Goal: Task Accomplishment & Management: Manage account settings

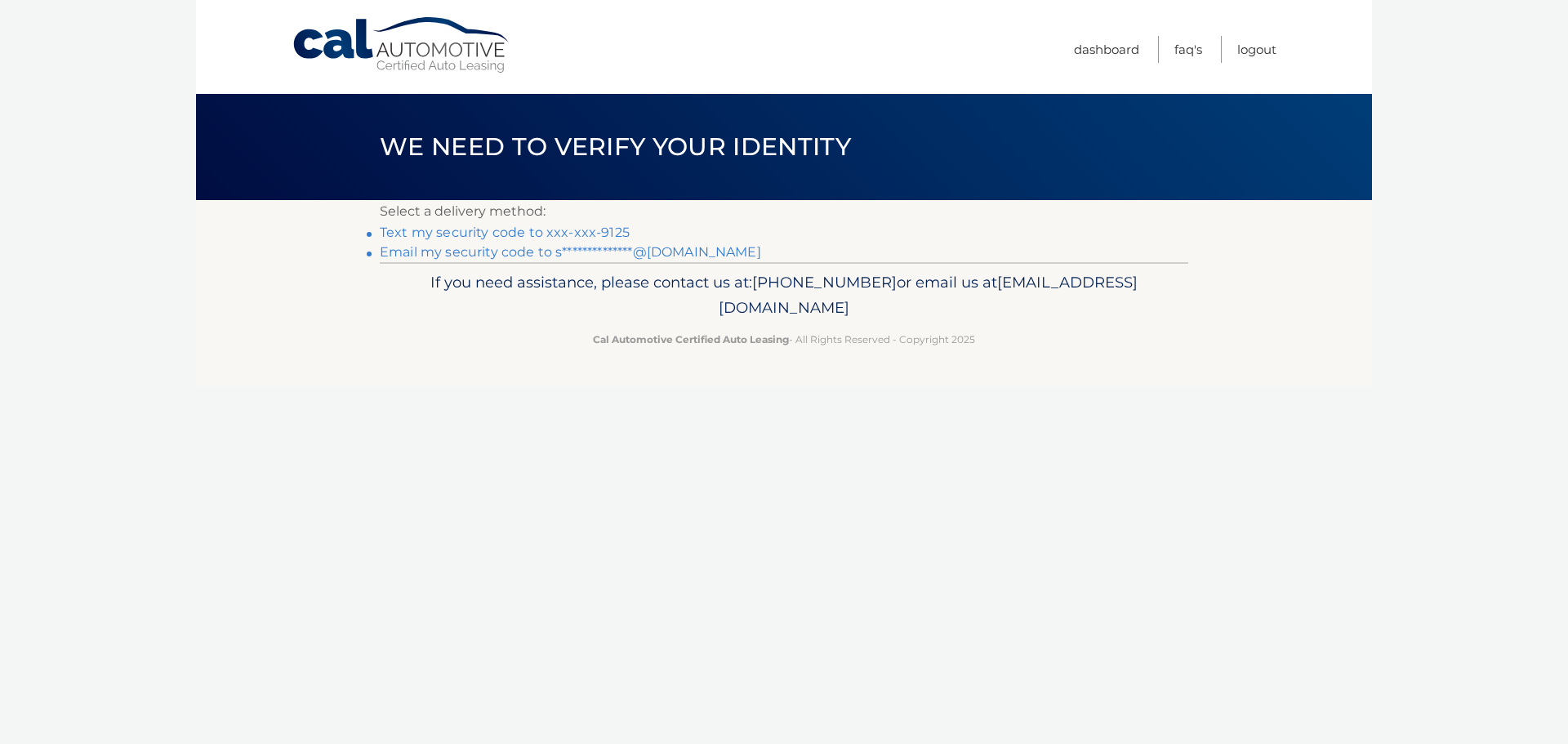
click at [550, 236] on link "Text my security code to xxx-xxx-9125" at bounding box center [505, 232] width 250 height 16
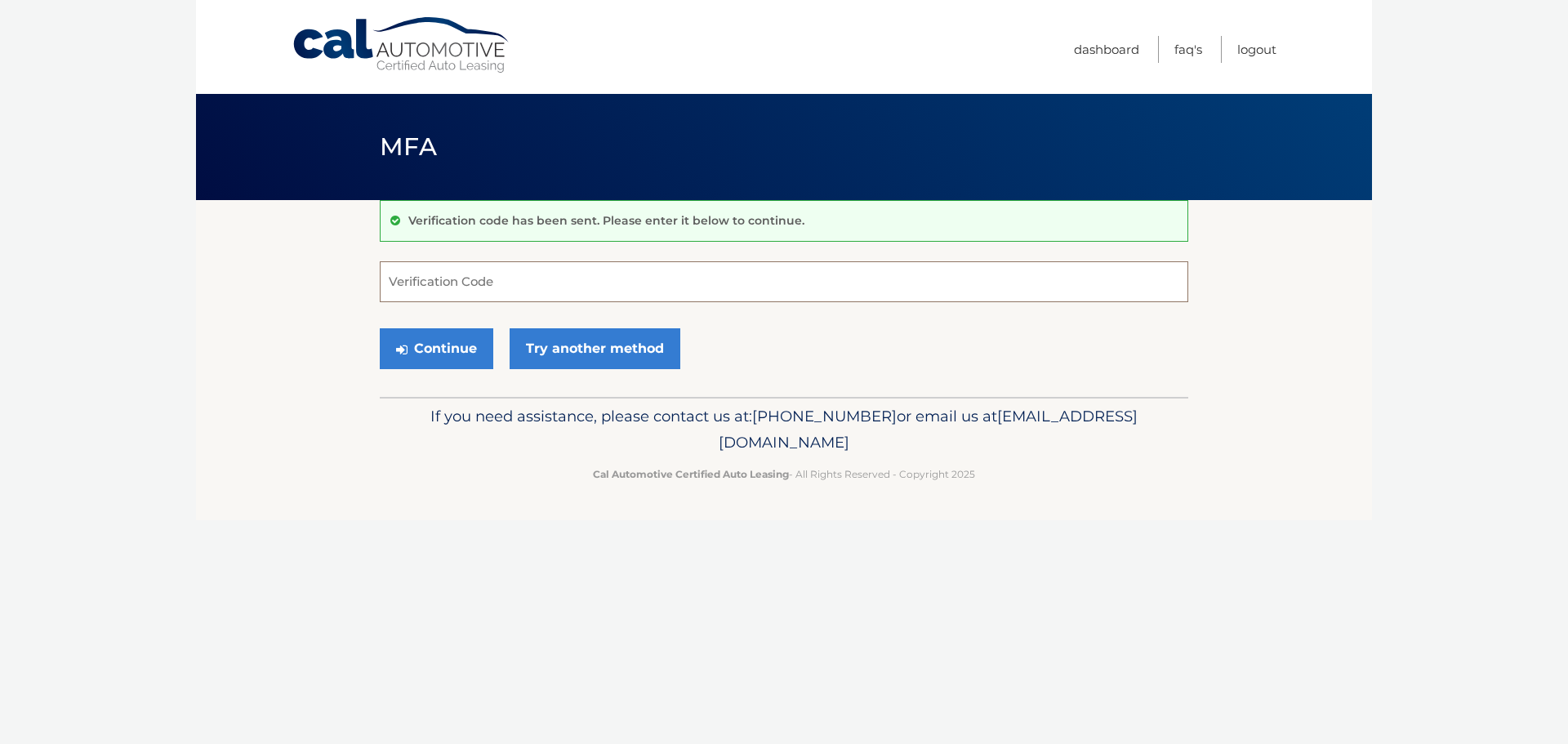
click at [587, 283] on input "Verification Code" at bounding box center [784, 282] width 808 height 41
type input "009993"
click at [444, 341] on button "Continue" at bounding box center [436, 348] width 113 height 41
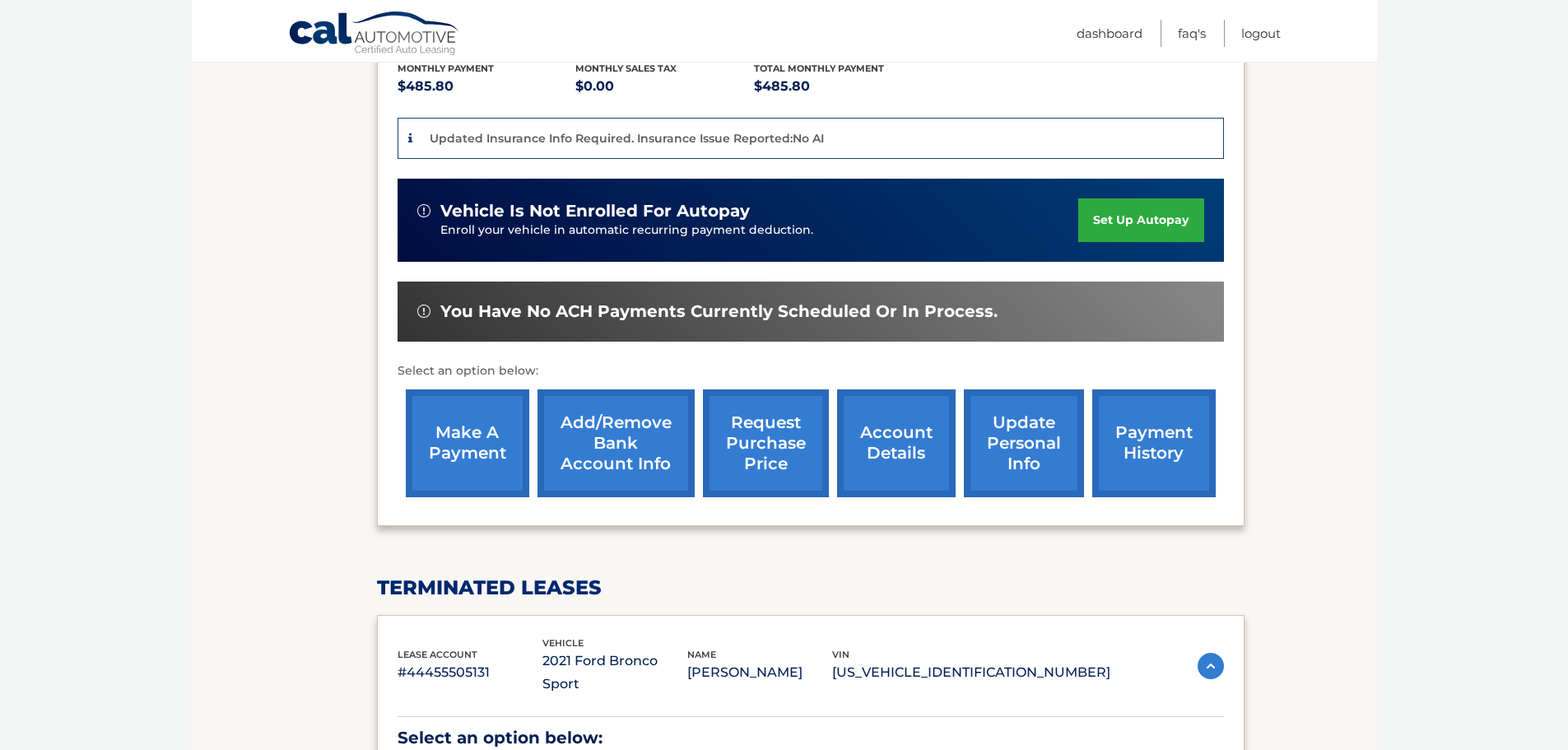
scroll to position [494, 0]
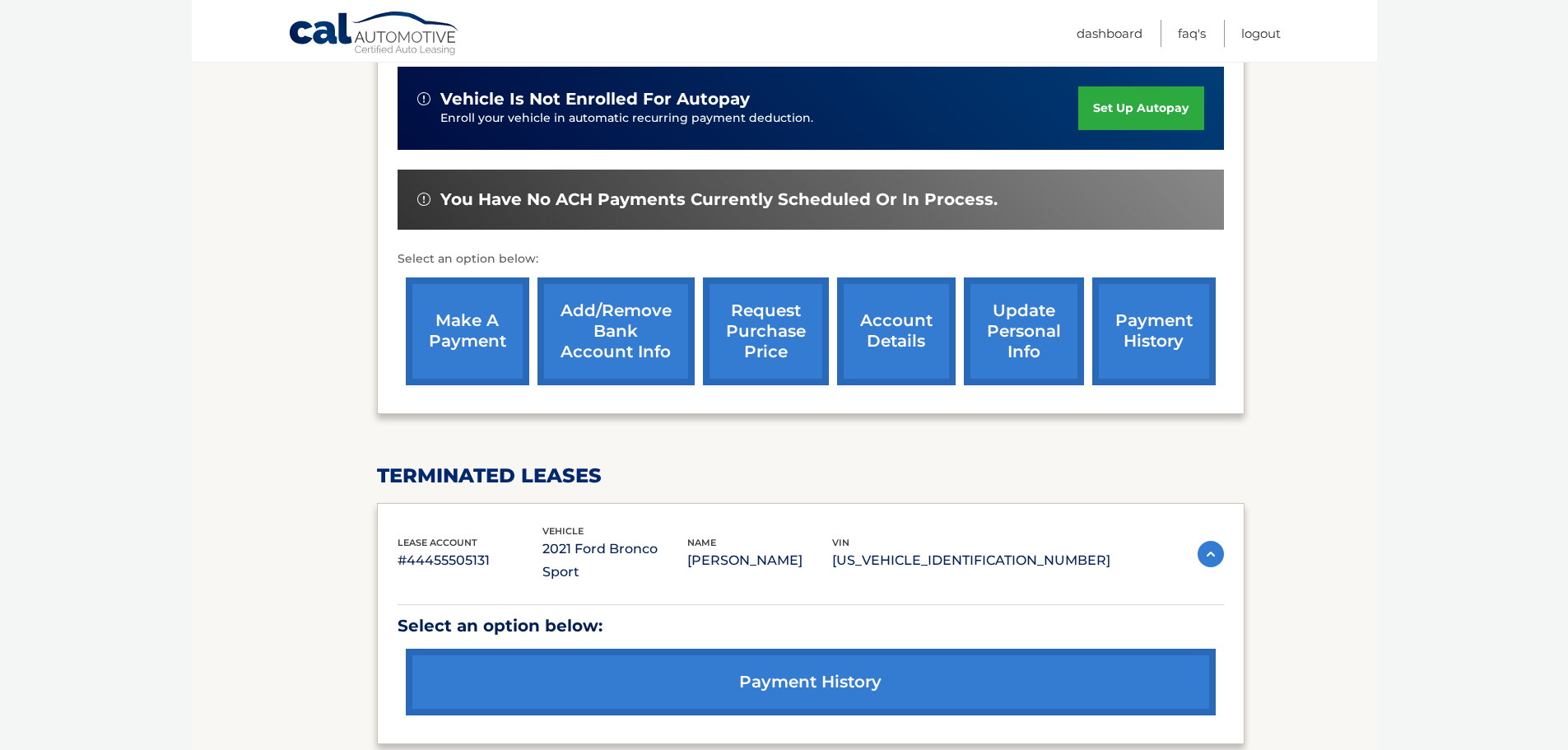
click at [485, 320] on link "make a payment" at bounding box center [468, 332] width 124 height 108
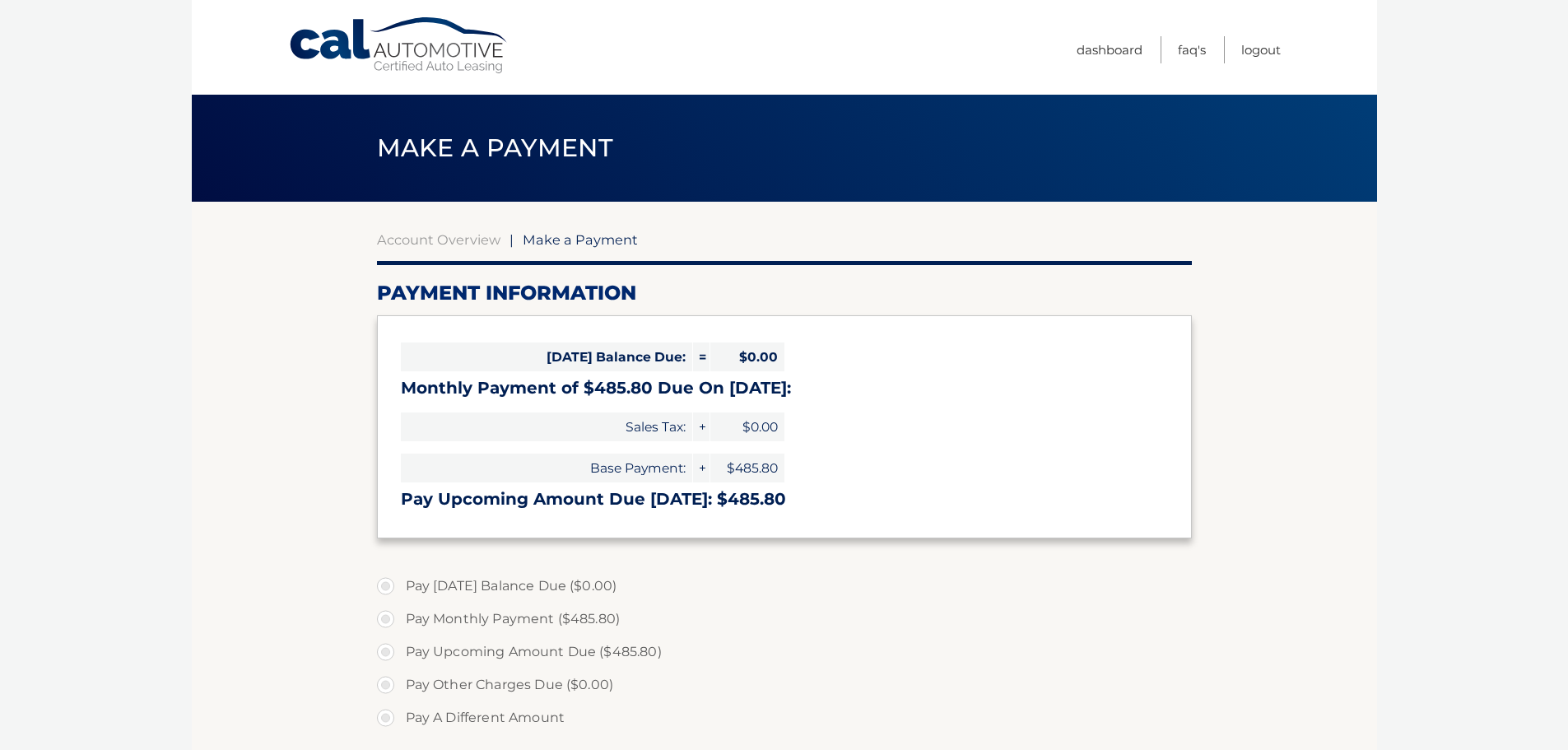
select select "MTg3YzY0YmItNTM0ZS00YTY3LTkwNWEtYzI3MzM2MGQ2NDZm"
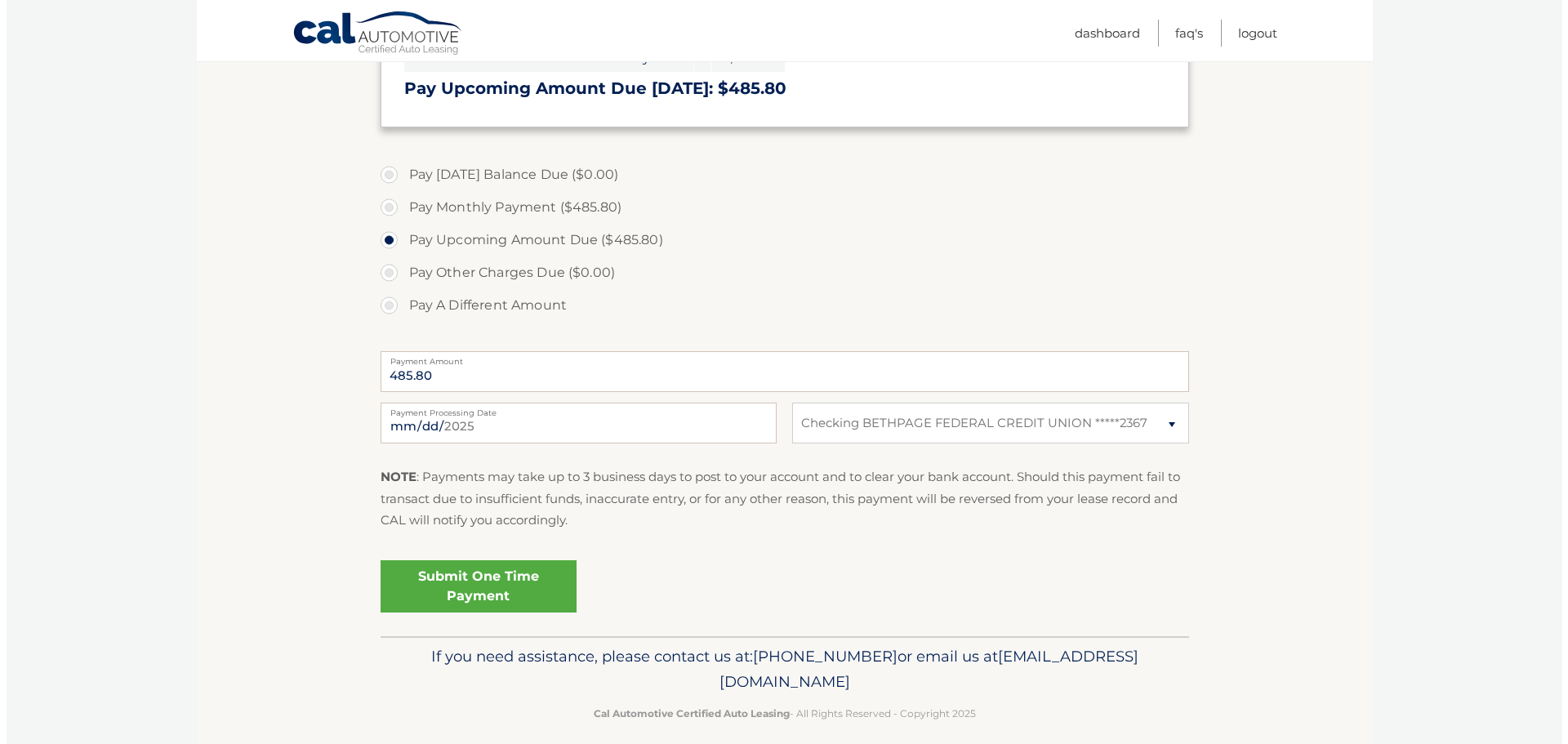
scroll to position [408, 0]
click at [547, 600] on link "Submit One Time Payment" at bounding box center [471, 585] width 196 height 53
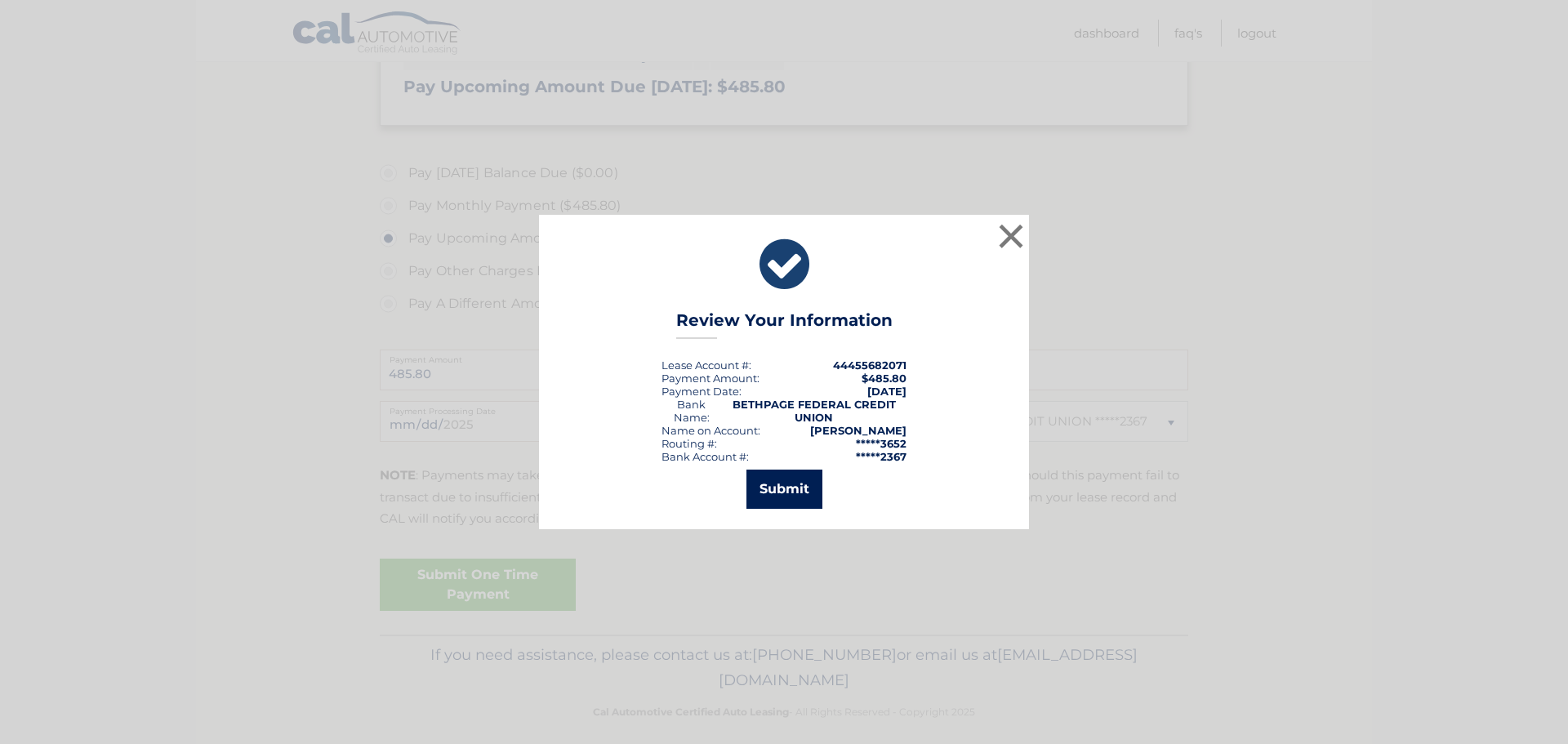
click at [782, 483] on button "Submit" at bounding box center [784, 489] width 76 height 39
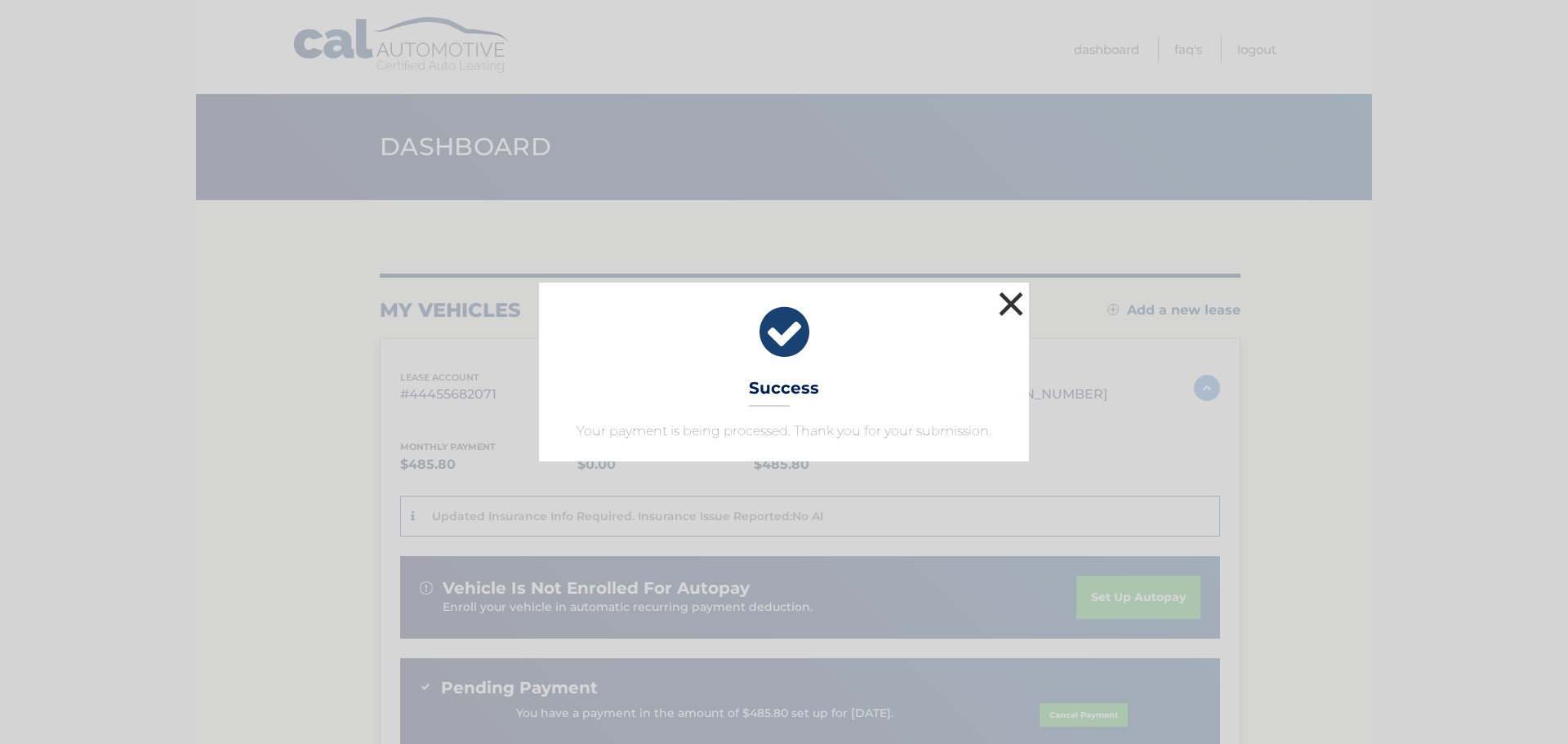
click at [1014, 301] on button "×" at bounding box center [1011, 304] width 32 height 32
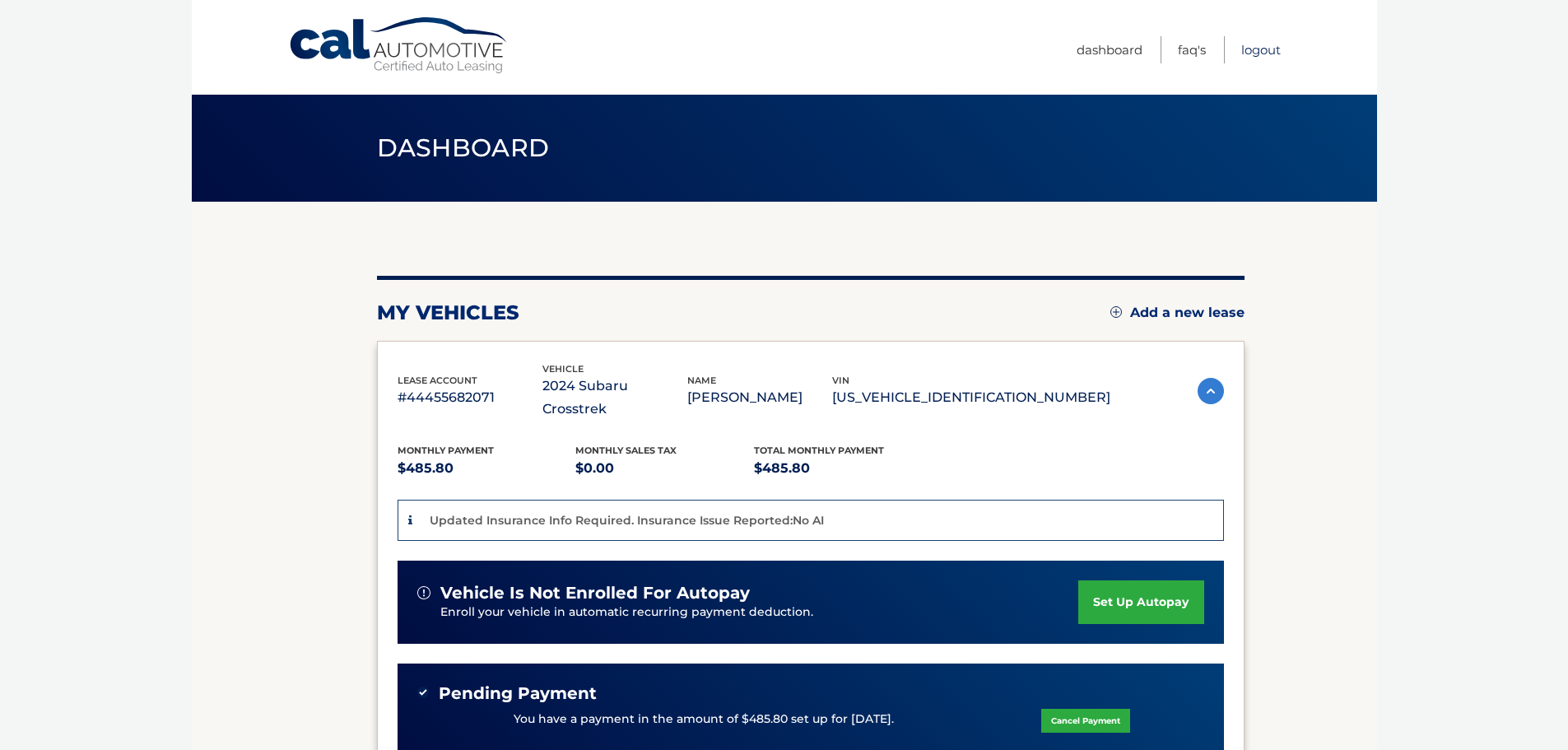
click at [1280, 51] on link "Logout" at bounding box center [1261, 50] width 40 height 27
